Goal: Find specific page/section: Locate a particular part of the current website

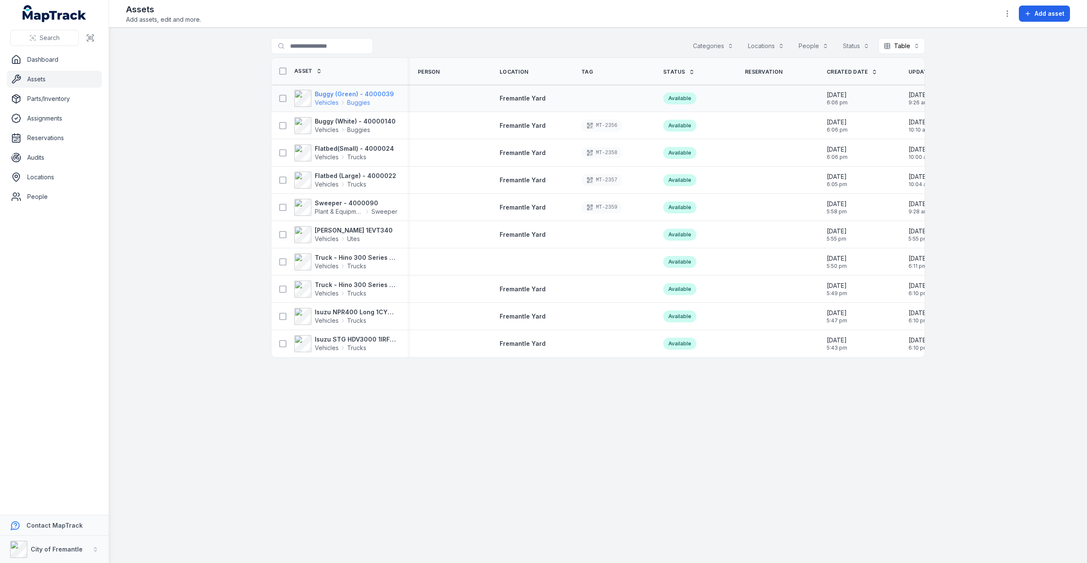
click at [376, 96] on strong "Buggy (Green) - 4000039" at bounding box center [354, 94] width 79 height 9
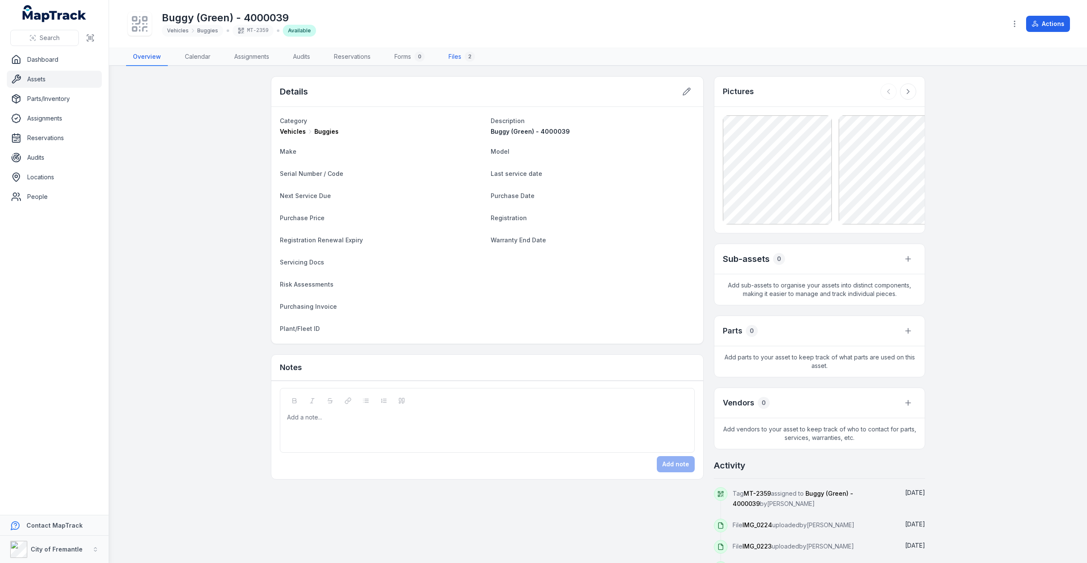
click at [463, 52] on link "Files 2" at bounding box center [462, 57] width 40 height 18
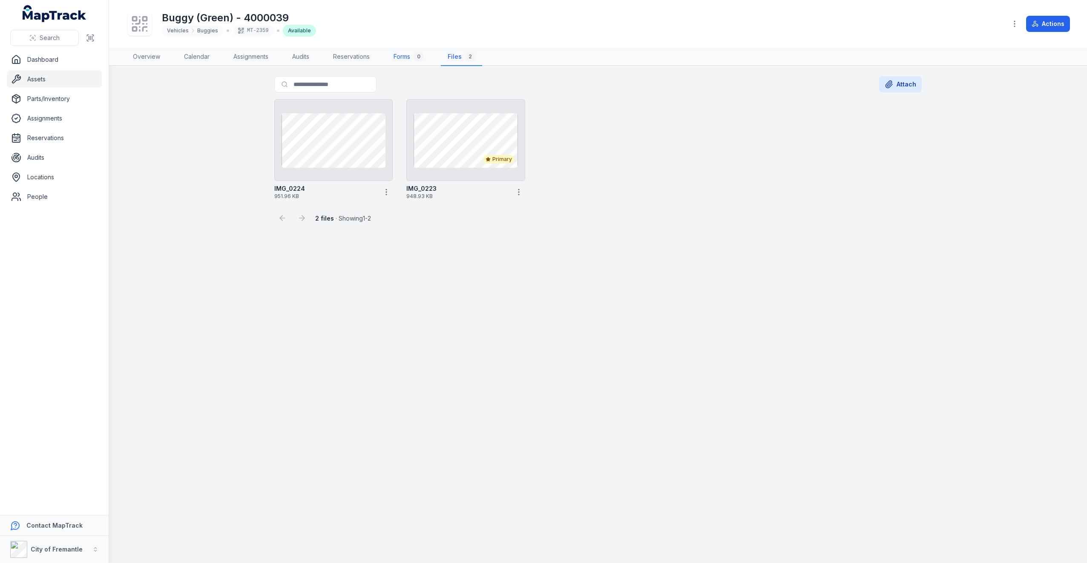
click at [405, 63] on link "Forms 0" at bounding box center [409, 57] width 44 height 18
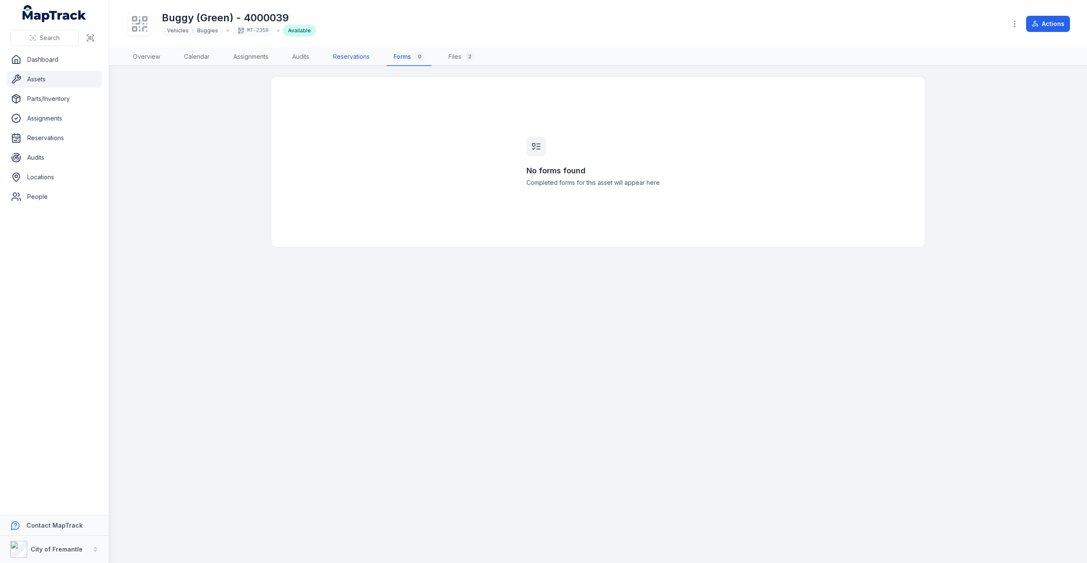
click at [358, 62] on link "Reservations" at bounding box center [351, 57] width 50 height 18
click at [305, 60] on link "Audits" at bounding box center [300, 57] width 31 height 18
click at [250, 61] on link "Assignments" at bounding box center [251, 57] width 49 height 18
click at [200, 61] on link "Calendar" at bounding box center [196, 57] width 39 height 18
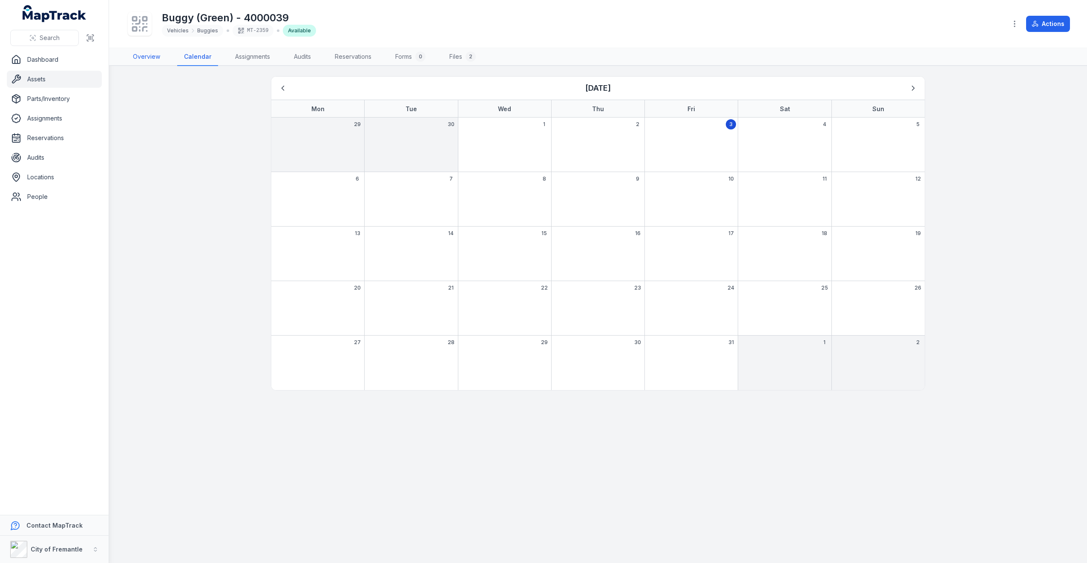
click at [140, 58] on link "Overview" at bounding box center [146, 57] width 41 height 18
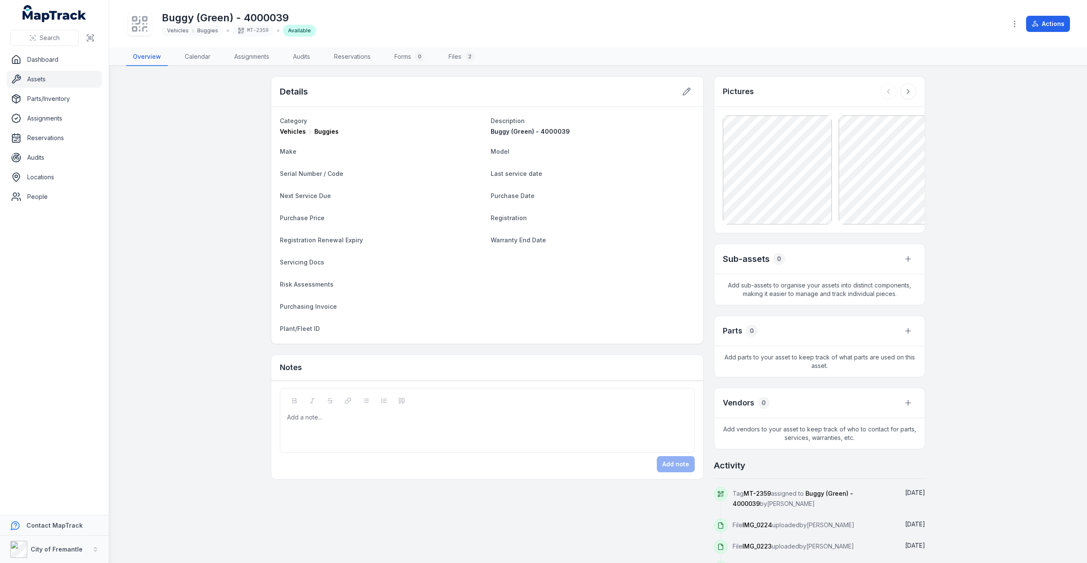
click at [145, 27] on icon at bounding box center [145, 29] width 4 height 4
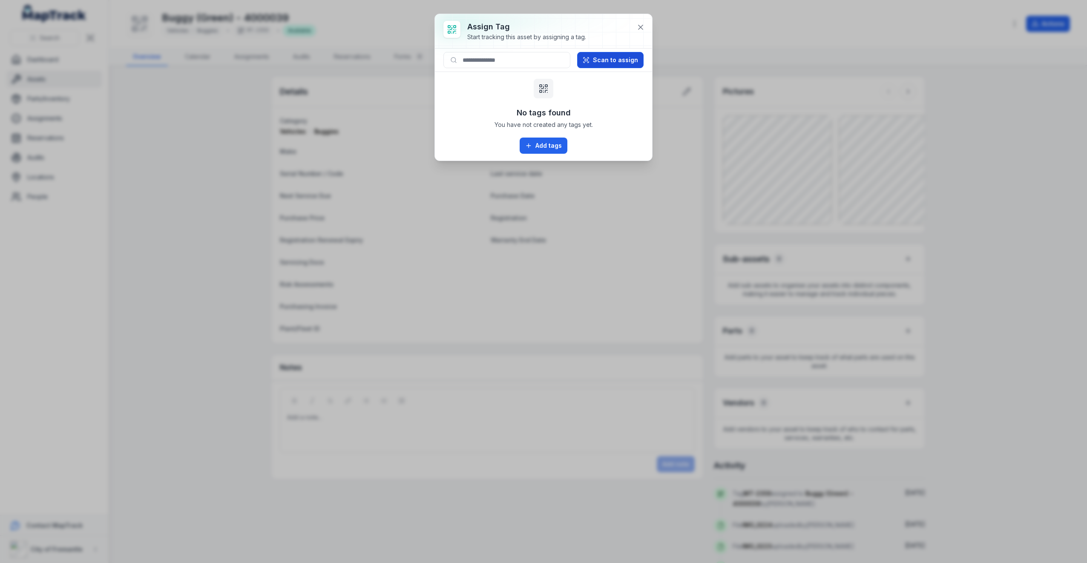
click at [600, 59] on button "Scan to assign" at bounding box center [610, 60] width 66 height 16
